Goal: Information Seeking & Learning: Learn about a topic

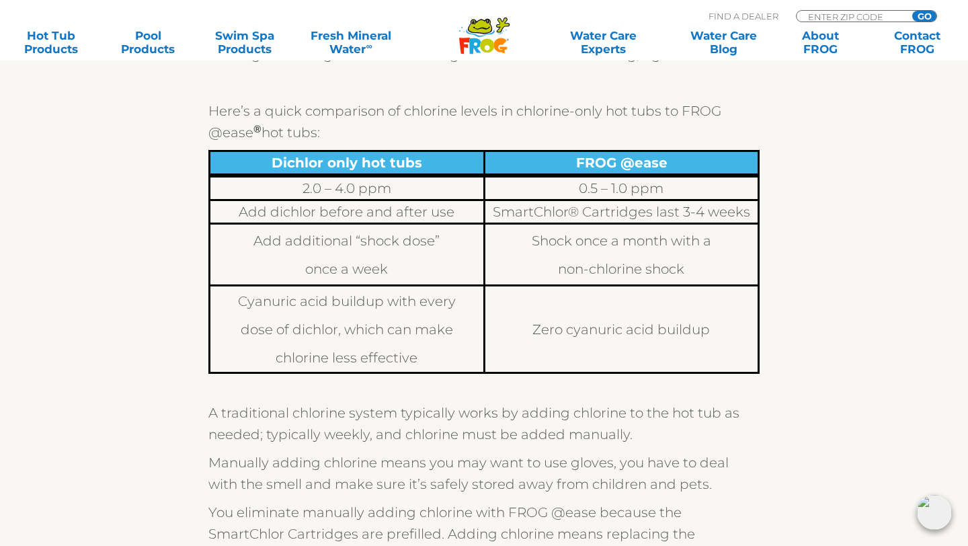
scroll to position [400, 0]
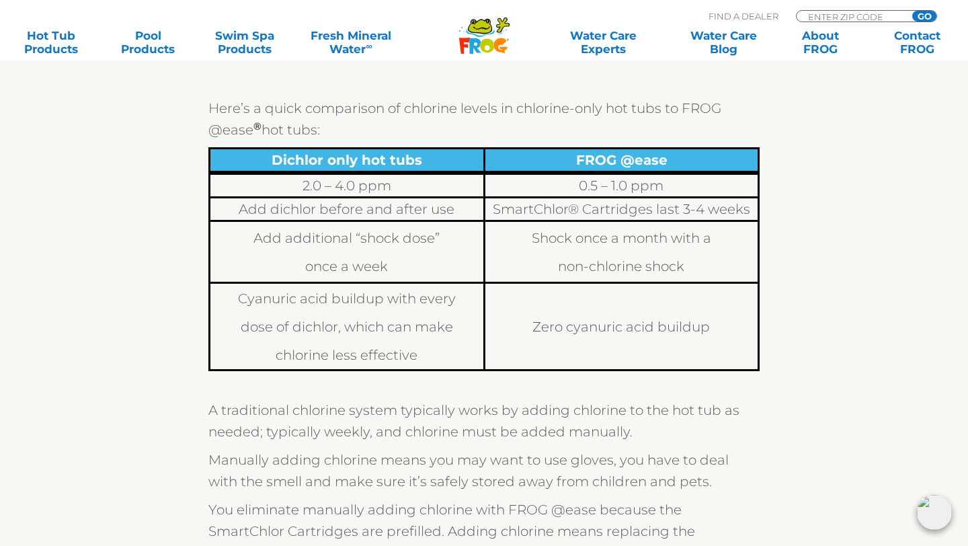
click at [260, 240] on td "Add additional “shock dose” once a week" at bounding box center [347, 252] width 275 height 62
click at [275, 233] on td "Add additional “shock dose” once a week" at bounding box center [347, 252] width 275 height 62
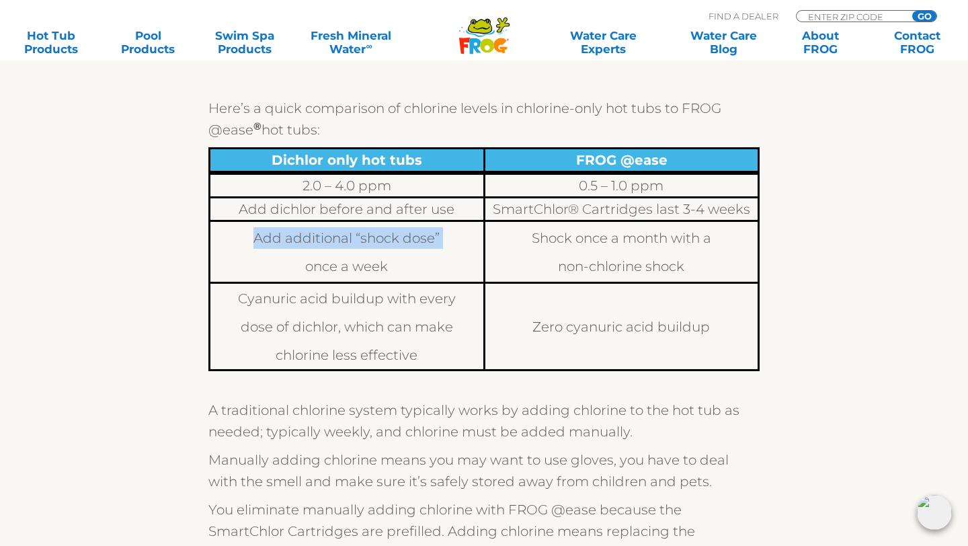
click at [275, 233] on td "Add additional “shock dose” once a week" at bounding box center [347, 252] width 275 height 62
click at [315, 245] on td "Add additional “shock dose” once a week" at bounding box center [347, 252] width 275 height 62
click at [323, 258] on p "once a week" at bounding box center [346, 266] width 273 height 22
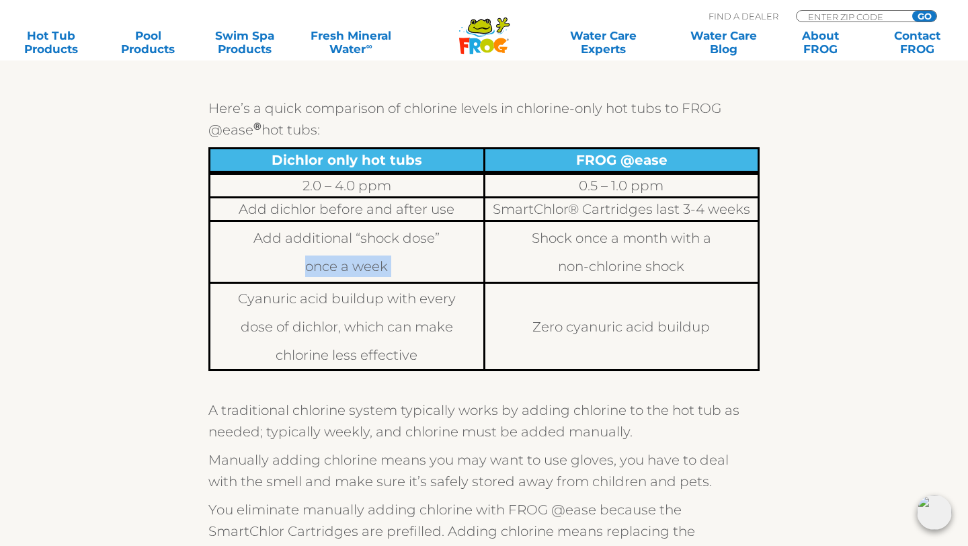
click at [323, 258] on p "once a week" at bounding box center [346, 266] width 273 height 22
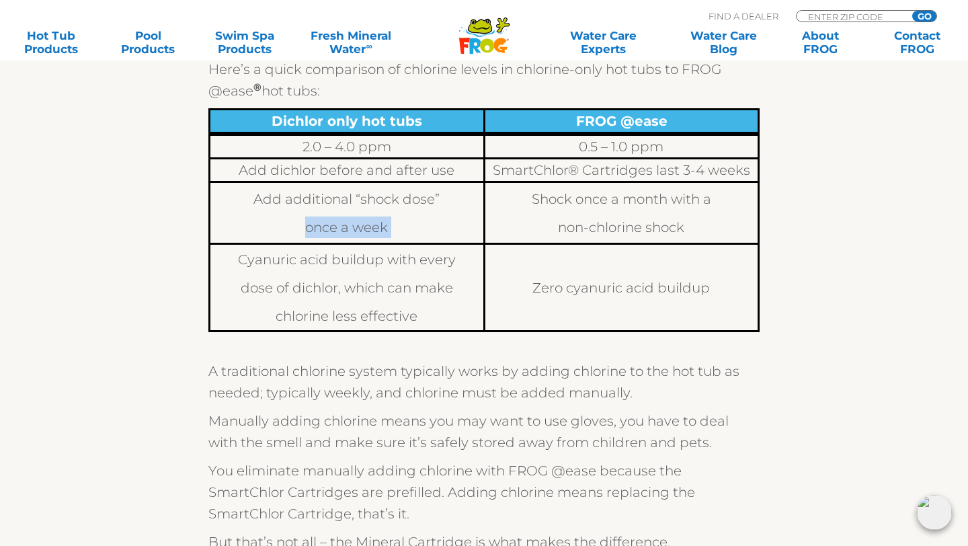
scroll to position [441, 0]
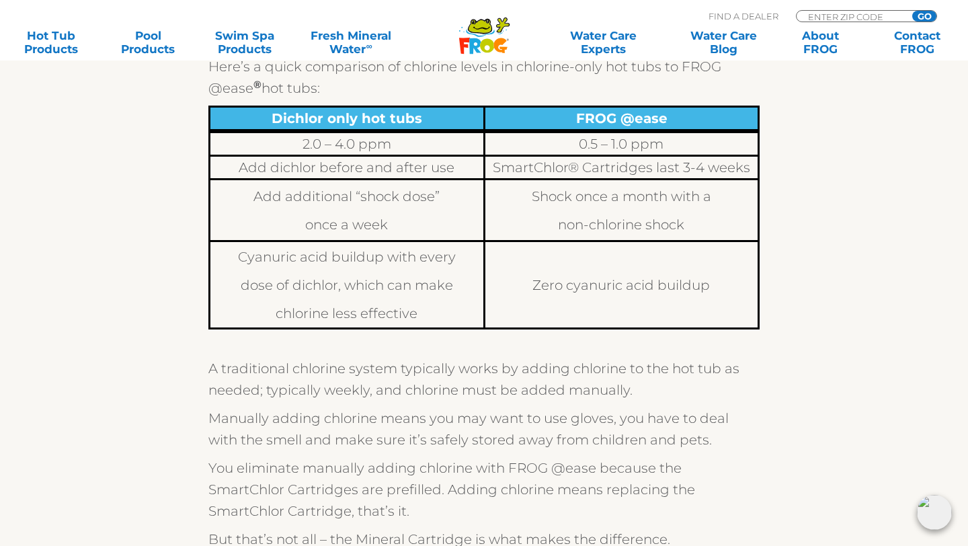
click at [323, 257] on td "Cyanuric acid buildup with every dose of dichlor, which can make chlorine less …" at bounding box center [347, 284] width 275 height 87
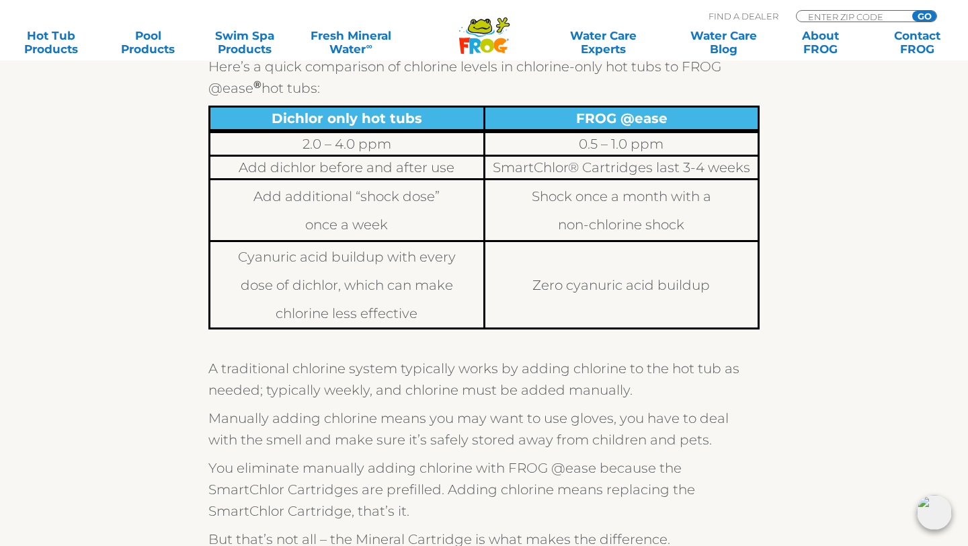
click at [314, 288] on p "dose of dichlor, which can make" at bounding box center [346, 285] width 273 height 22
click at [306, 312] on p "chlorine less effective" at bounding box center [346, 313] width 273 height 22
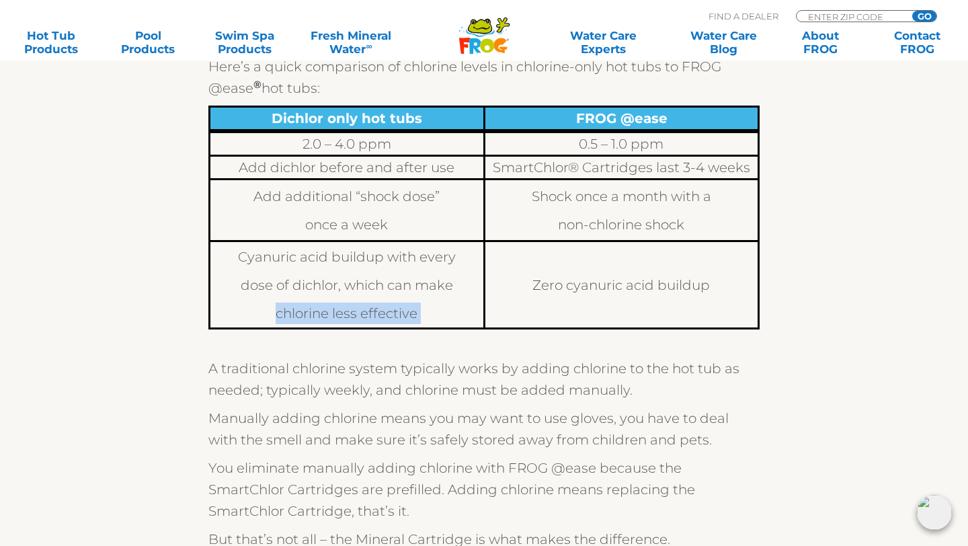
click at [306, 312] on p "chlorine less effective" at bounding box center [346, 313] width 273 height 22
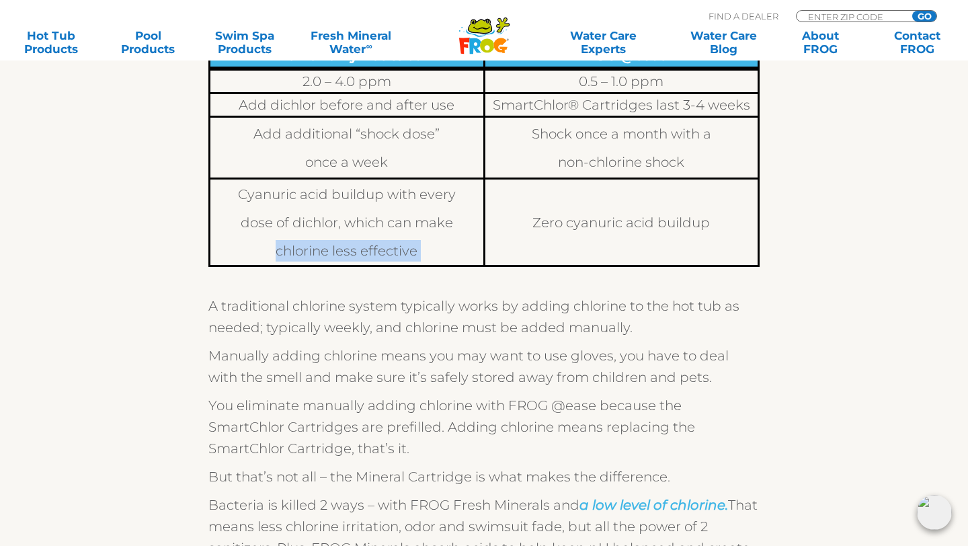
scroll to position [506, 0]
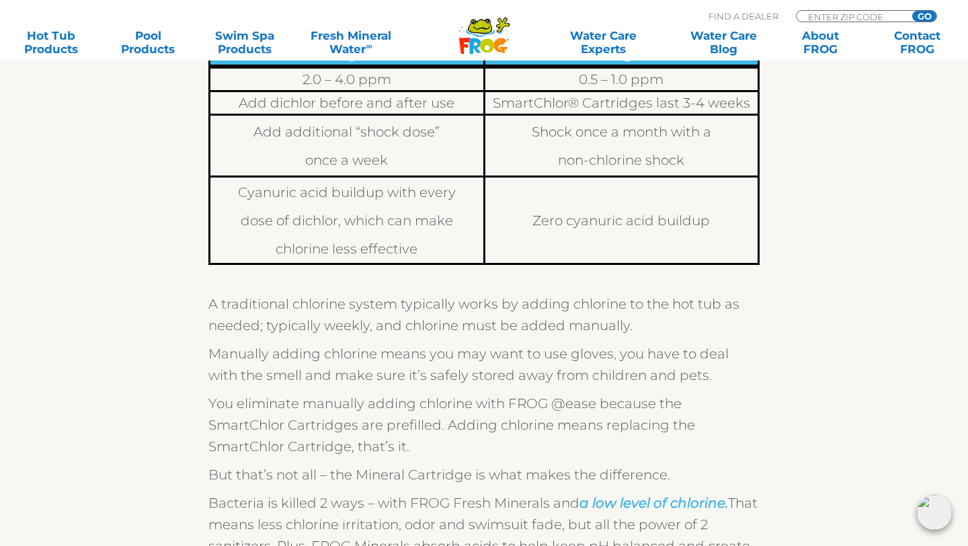
click at [306, 312] on p "A traditional chlorine system typically works by adding chlorine to the hot tub…" at bounding box center [483, 314] width 551 height 43
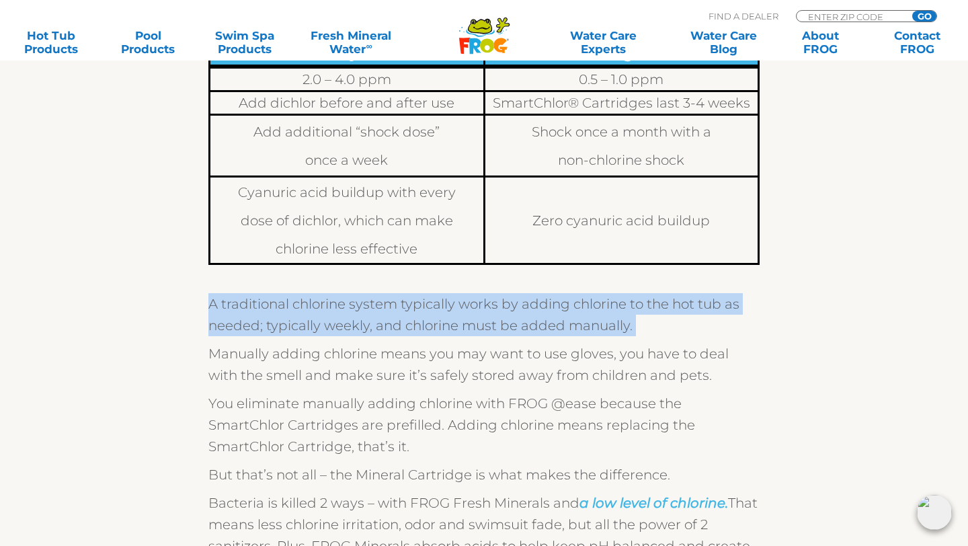
click at [306, 312] on p "A traditional chlorine system typically works by adding chlorine to the hot tub…" at bounding box center [483, 314] width 551 height 43
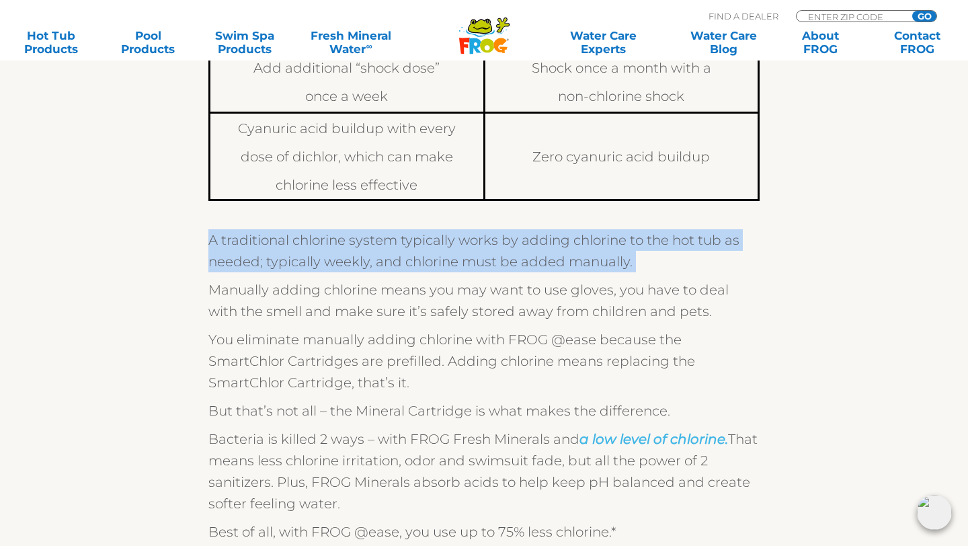
scroll to position [604, 0]
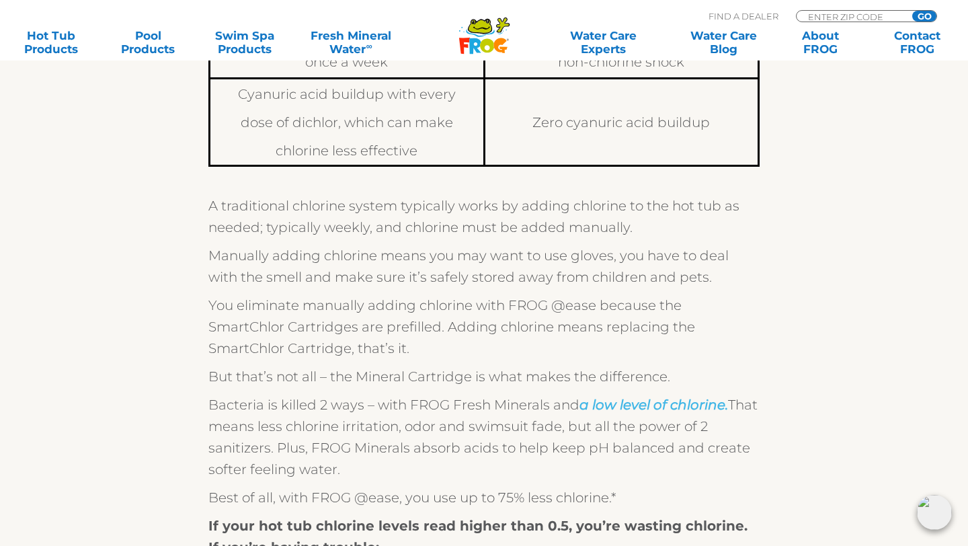
click at [306, 312] on p "You eliminate manually adding chlorine with FROG @ease because the SmartChlor C…" at bounding box center [483, 326] width 551 height 65
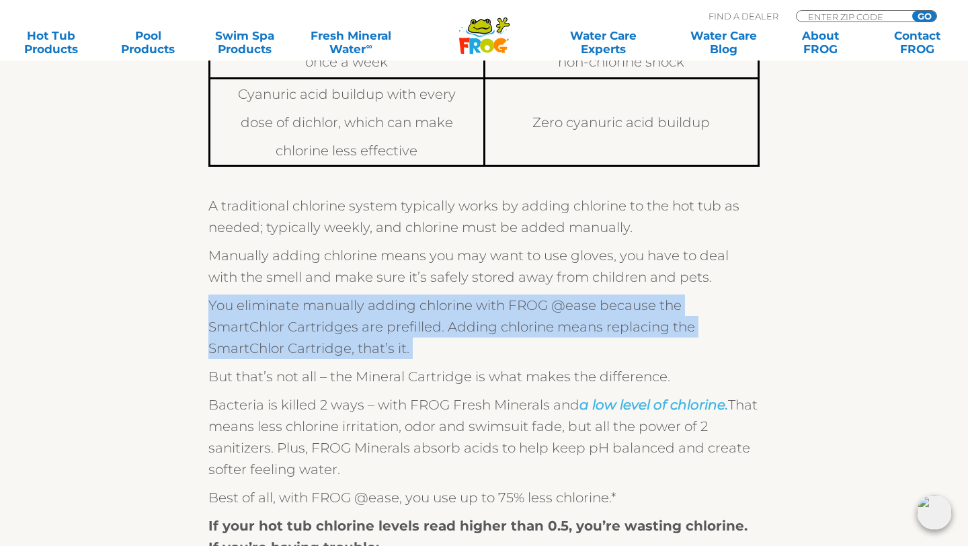
click at [306, 312] on p "You eliminate manually adding chlorine with FROG @ease because the SmartChlor C…" at bounding box center [483, 326] width 551 height 65
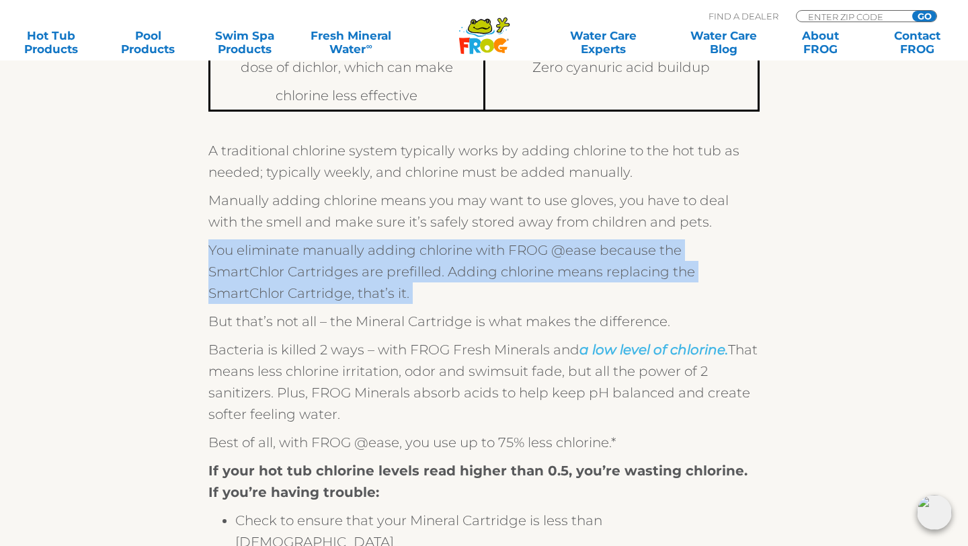
scroll to position [681, 0]
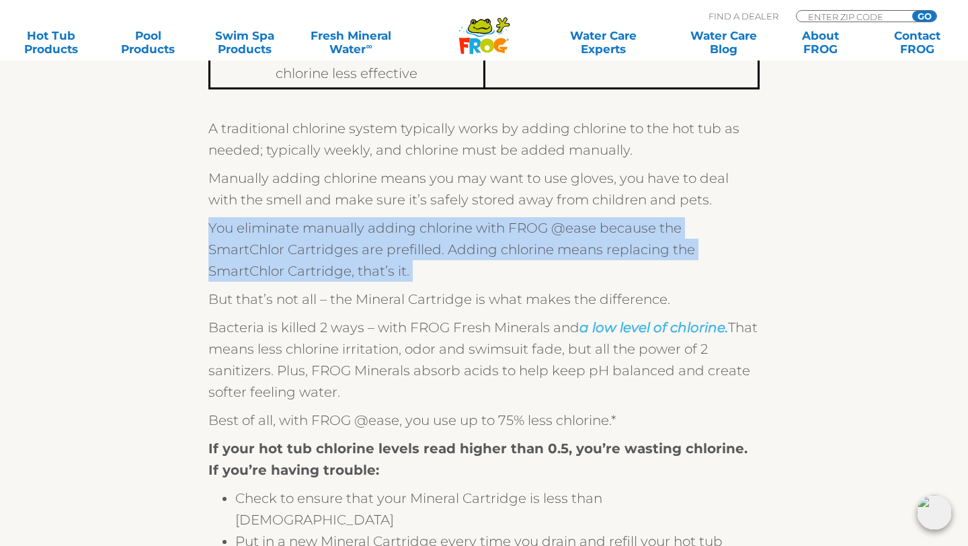
click at [309, 245] on p "You eliminate manually adding chlorine with FROG @ease because the SmartChlor C…" at bounding box center [483, 249] width 551 height 65
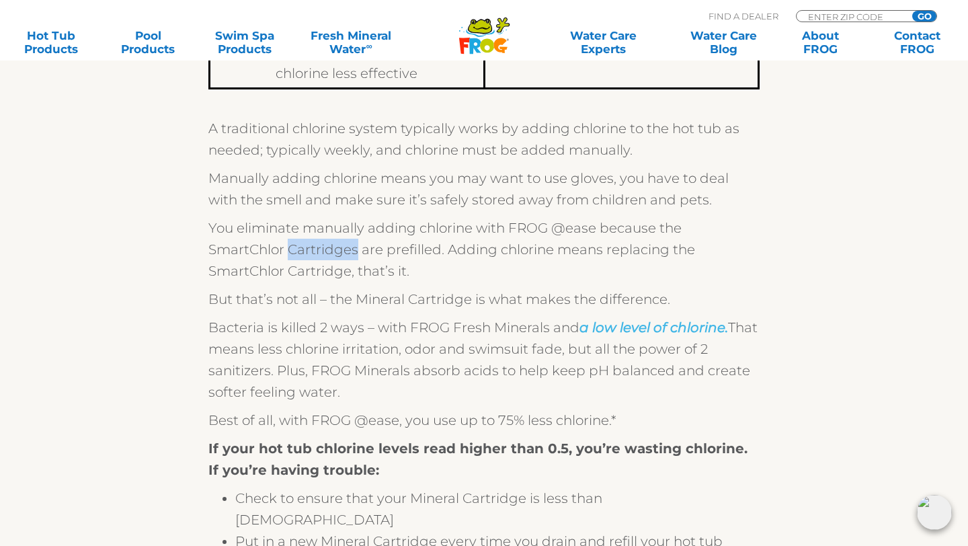
click at [309, 245] on p "You eliminate manually adding chlorine with FROG @ease because the SmartChlor C…" at bounding box center [483, 249] width 551 height 65
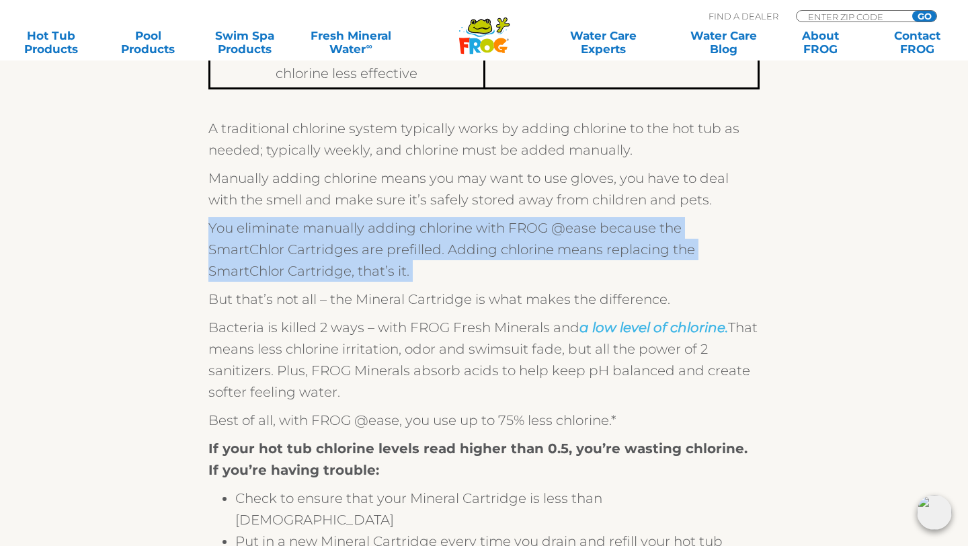
click at [309, 245] on p "You eliminate manually adding chlorine with FROG @ease because the SmartChlor C…" at bounding box center [483, 249] width 551 height 65
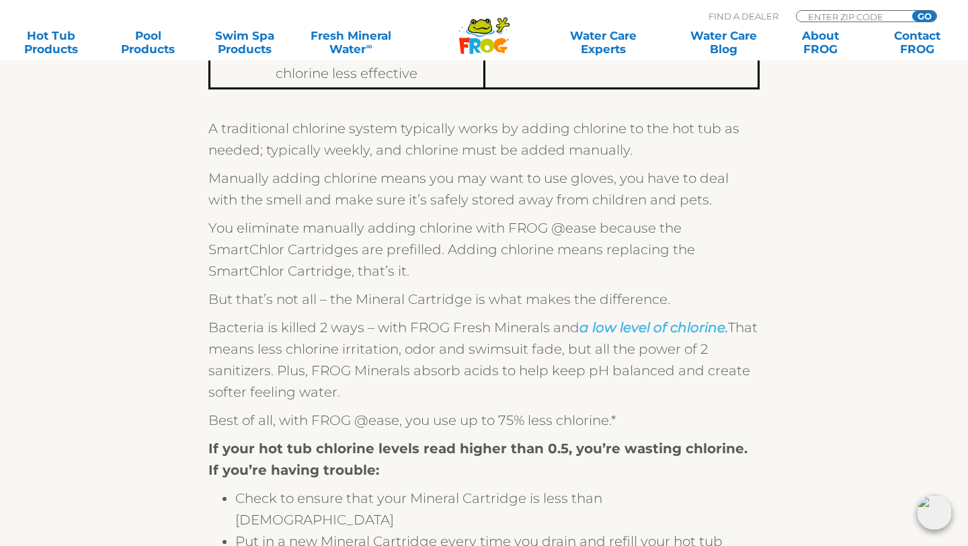
click at [299, 288] on p "But that’s not all – the Mineral Cartridge is what makes the difference." at bounding box center [483, 299] width 551 height 22
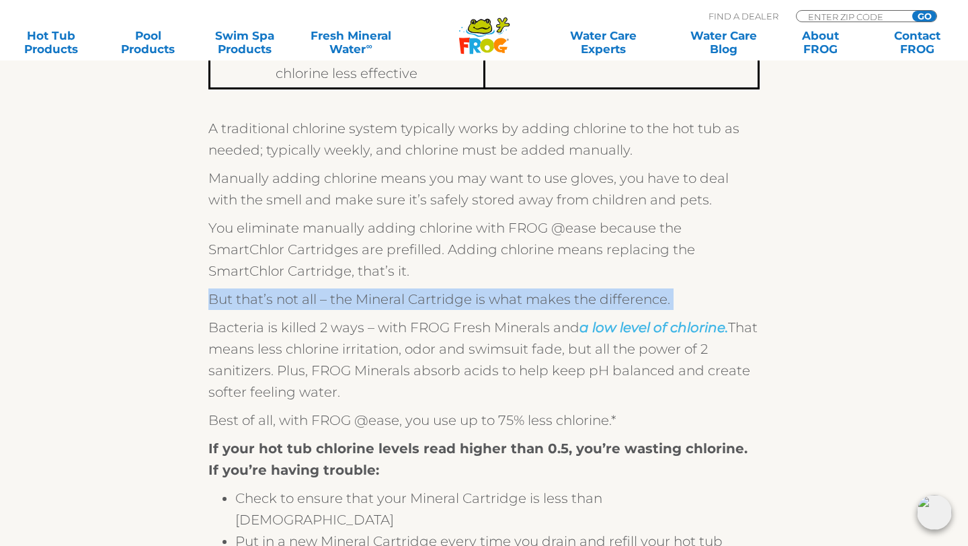
click at [299, 288] on p "But that’s not all – the Mineral Cartridge is what makes the difference." at bounding box center [483, 299] width 551 height 22
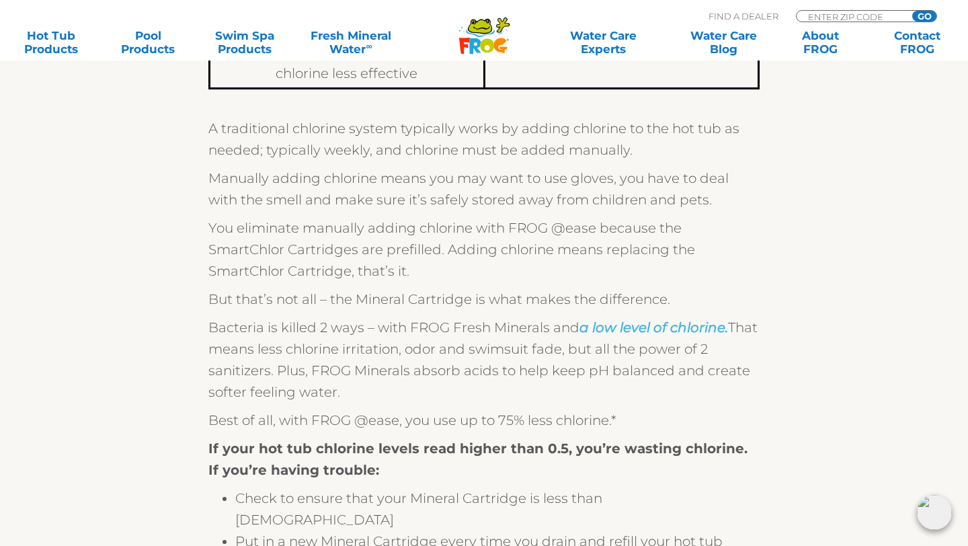
click at [300, 262] on p "You eliminate manually adding chlorine with FROG @ease because the SmartChlor C…" at bounding box center [483, 249] width 551 height 65
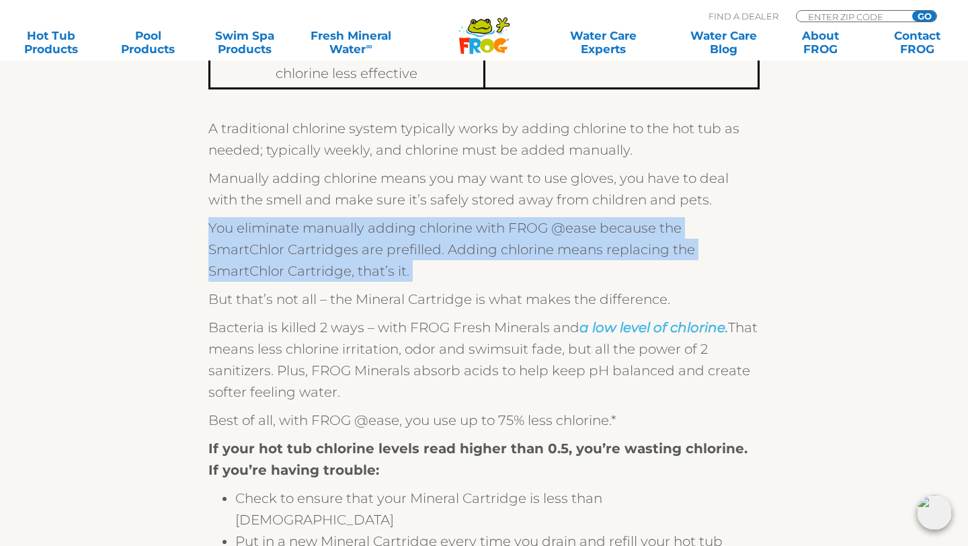
click at [300, 262] on p "You eliminate manually adding chlorine with FROG @ease because the SmartChlor C…" at bounding box center [483, 249] width 551 height 65
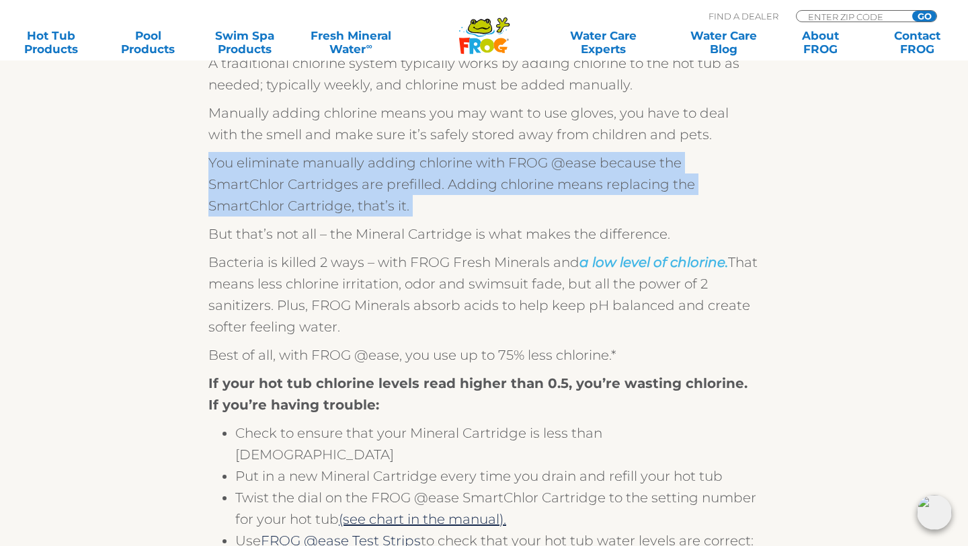
scroll to position [749, 0]
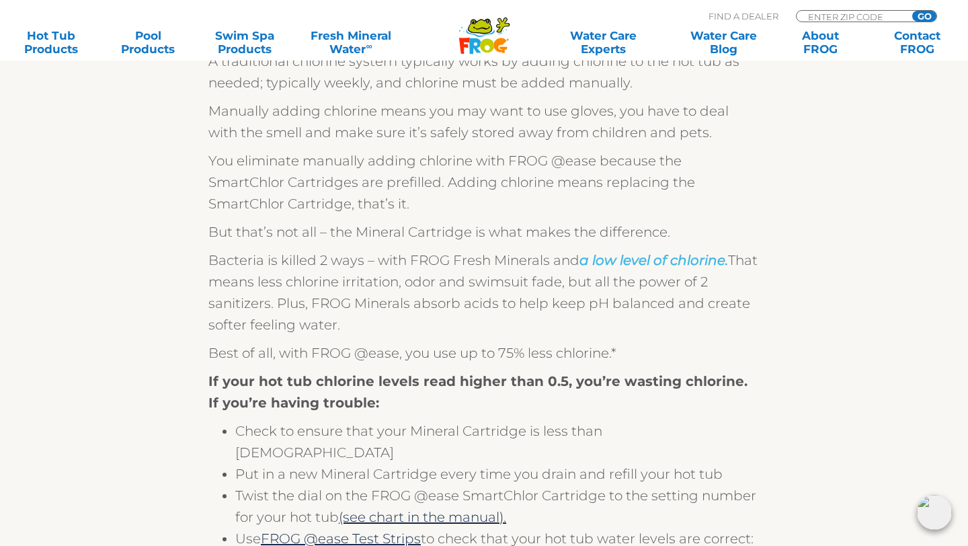
click at [294, 279] on p "Bacteria is killed 2 ways – with FROG Fresh Minerals and a low level of chlorin…" at bounding box center [483, 292] width 551 height 86
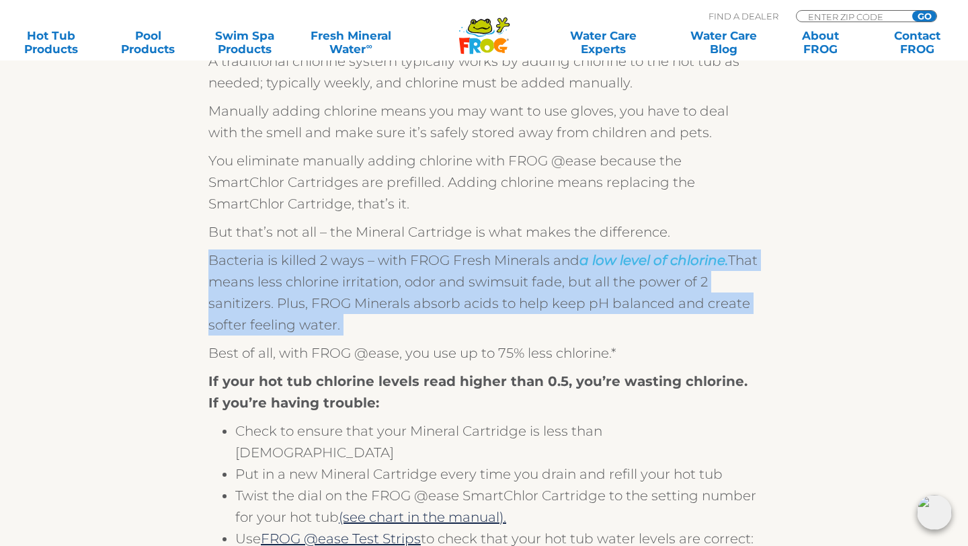
click at [294, 279] on p "Bacteria is killed 2 ways – with FROG Fresh Minerals and a low level of chlorin…" at bounding box center [483, 292] width 551 height 86
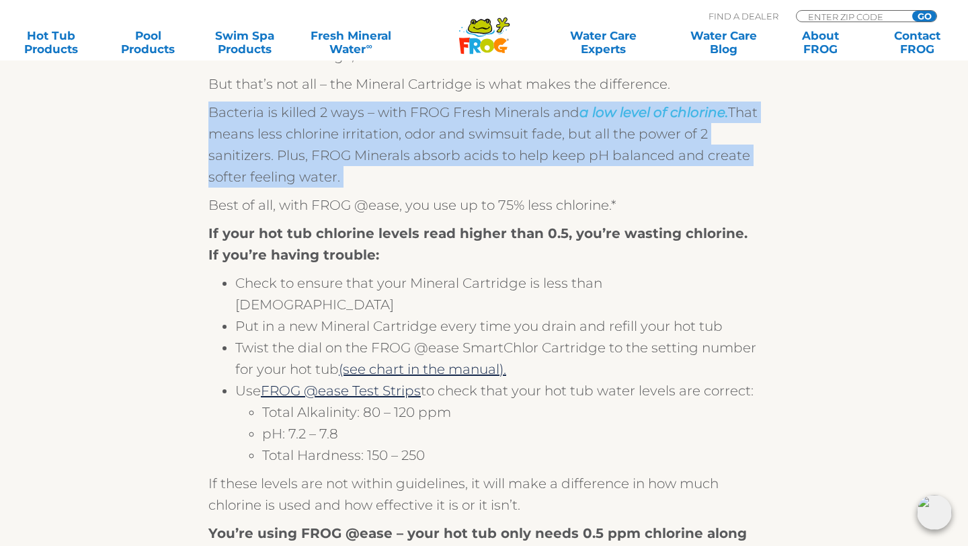
scroll to position [898, 0]
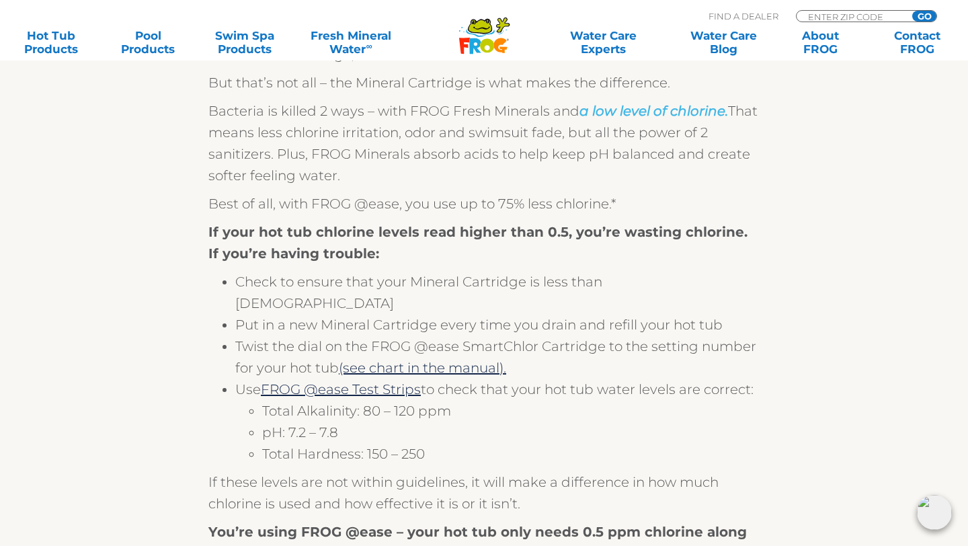
click at [294, 279] on li "Check to ensure that your Mineral Cartridge is less than [DEMOGRAPHIC_DATA]" at bounding box center [497, 292] width 524 height 43
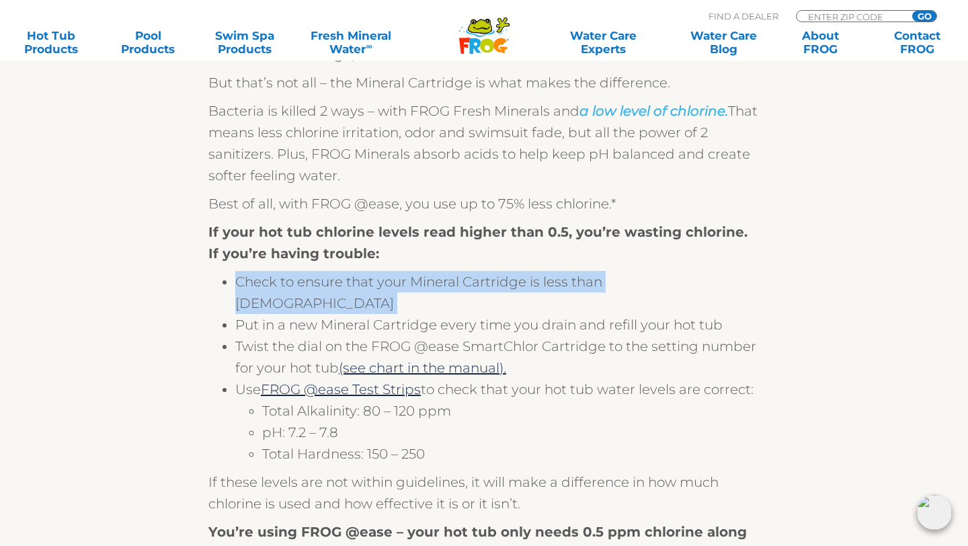
click at [294, 279] on li "Check to ensure that your Mineral Cartridge is less than [DEMOGRAPHIC_DATA]" at bounding box center [497, 292] width 524 height 43
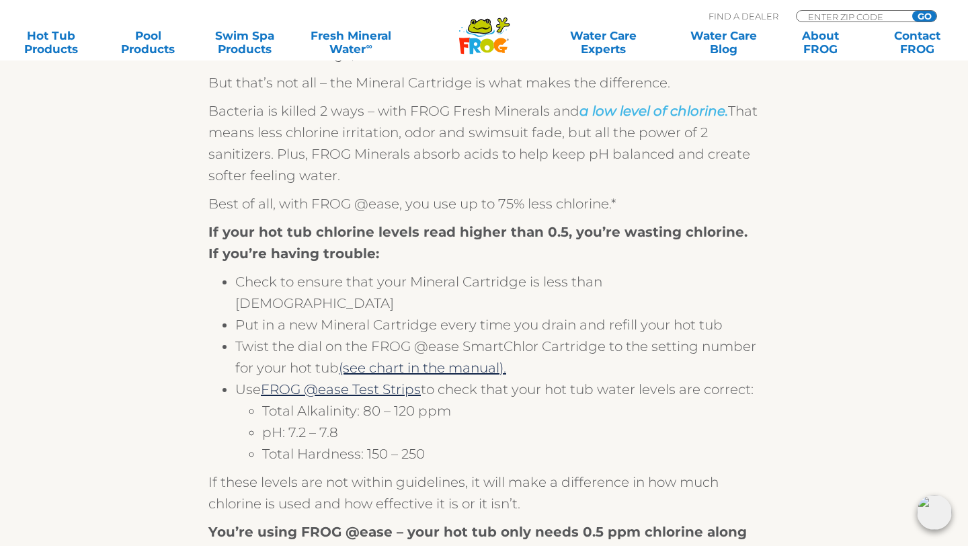
click at [287, 314] on li "Put in a new Mineral Cartridge every time you drain and refill your hot tub" at bounding box center [497, 325] width 524 height 22
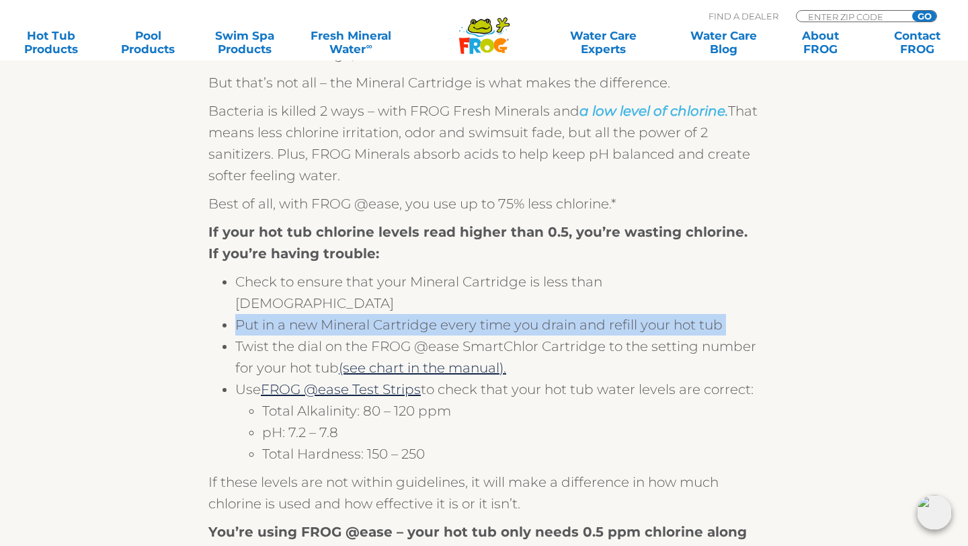
click at [287, 314] on li "Put in a new Mineral Cartridge every time you drain and refill your hot tub" at bounding box center [497, 325] width 524 height 22
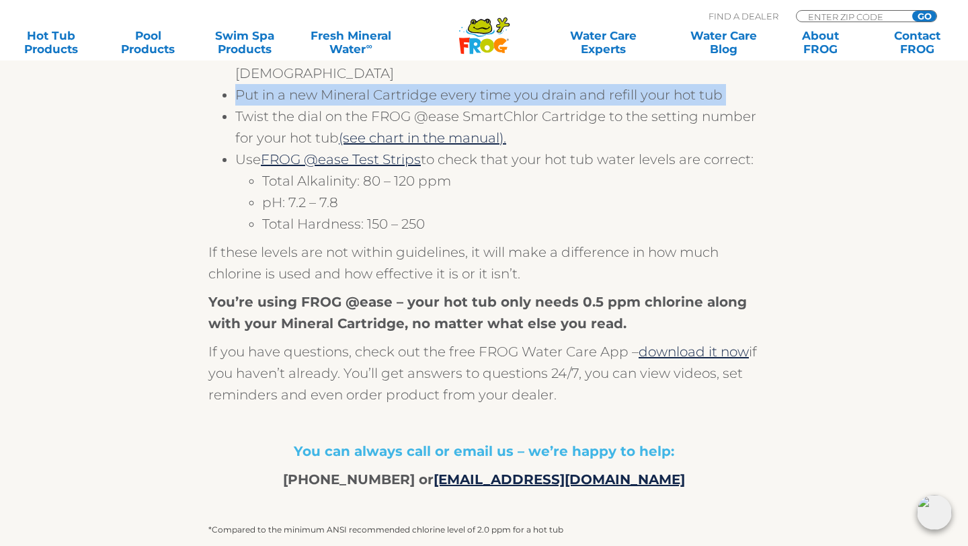
scroll to position [1130, 0]
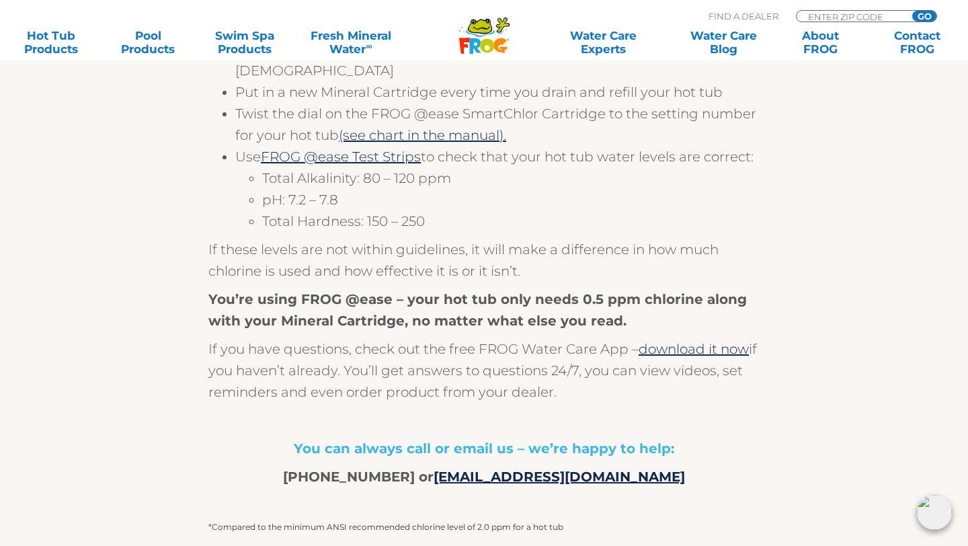
click at [280, 338] on p "If you have questions, check out the free FROG Water Care App – download it now…" at bounding box center [483, 370] width 551 height 65
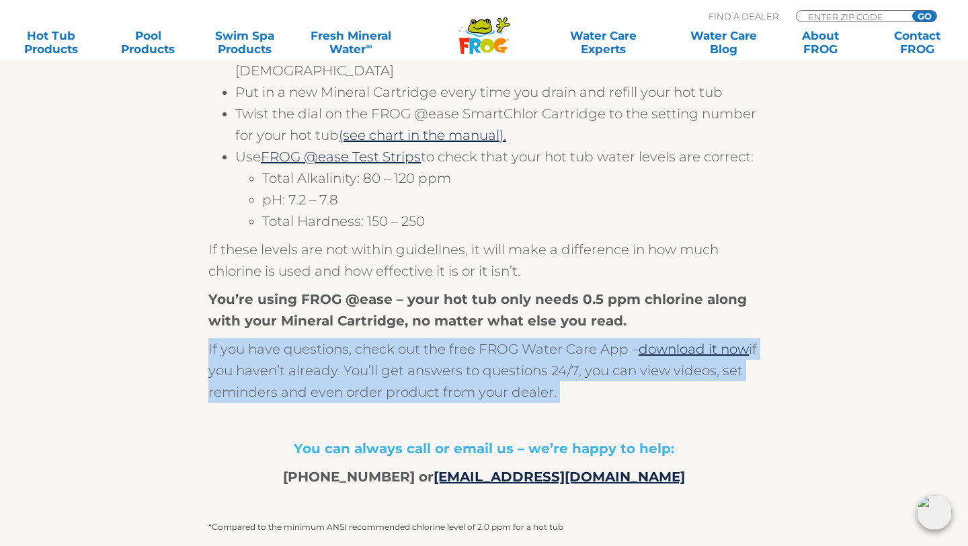
click at [280, 338] on p "If you have questions, check out the free FROG Water Care App – download it now…" at bounding box center [483, 370] width 551 height 65
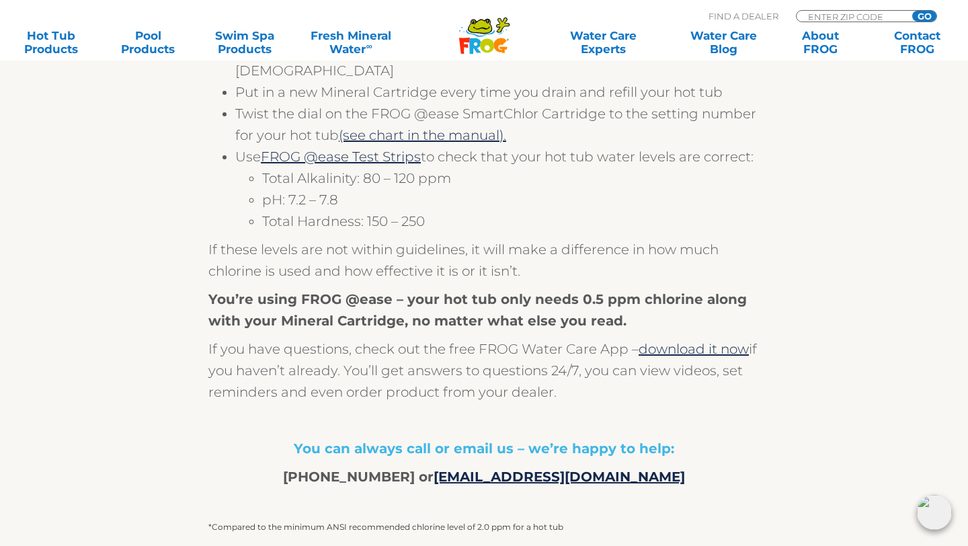
click at [282, 291] on strong "You’re using FROG @ease – your hot tub only needs 0.5 ppm chlorine along with y…" at bounding box center [477, 310] width 538 height 38
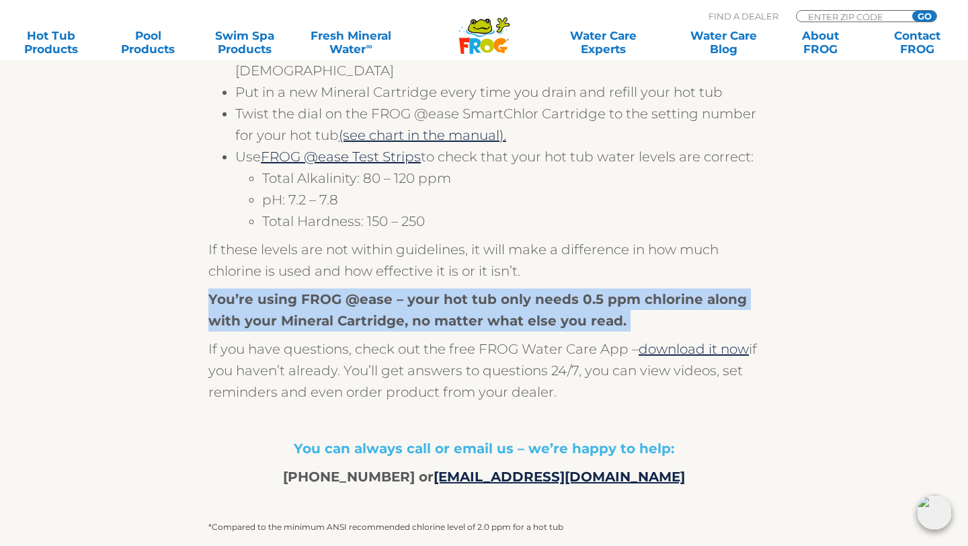
click at [282, 291] on strong "You’re using FROG @ease – your hot tub only needs 0.5 ppm chlorine along with y…" at bounding box center [477, 310] width 538 height 38
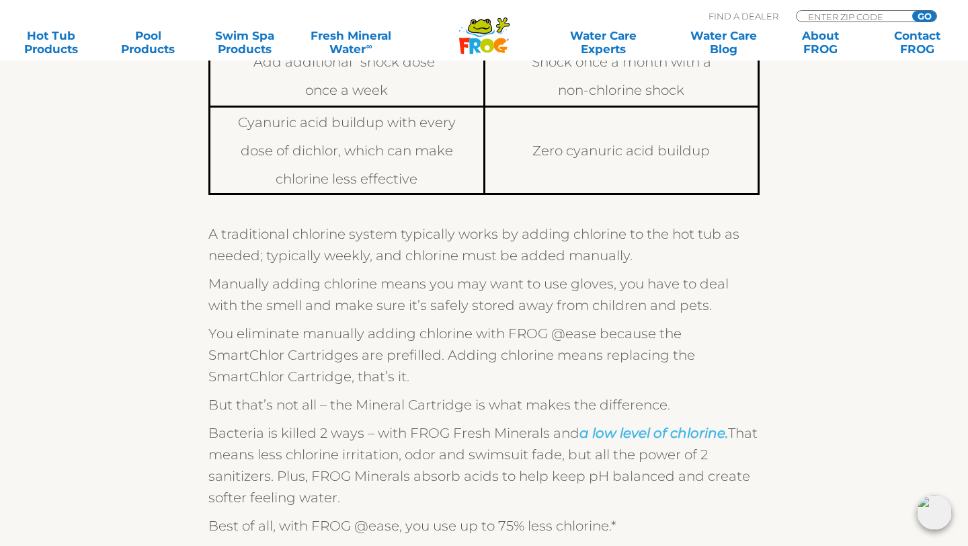
scroll to position [0, 0]
